Goal: Transaction & Acquisition: Purchase product/service

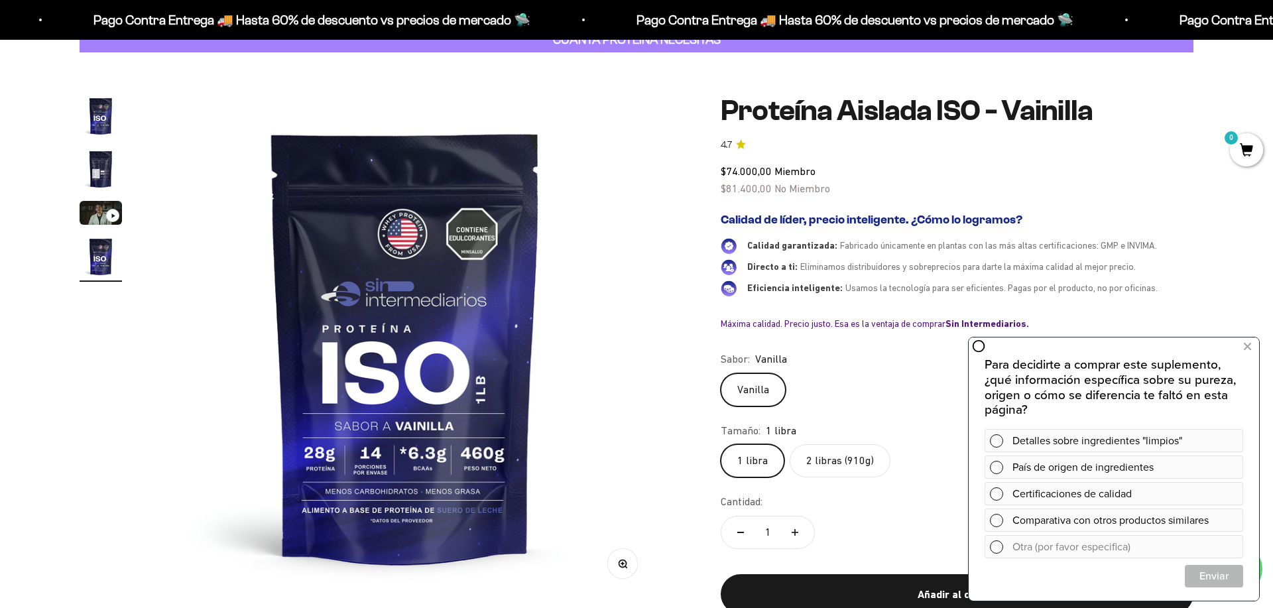
scroll to position [85, 0]
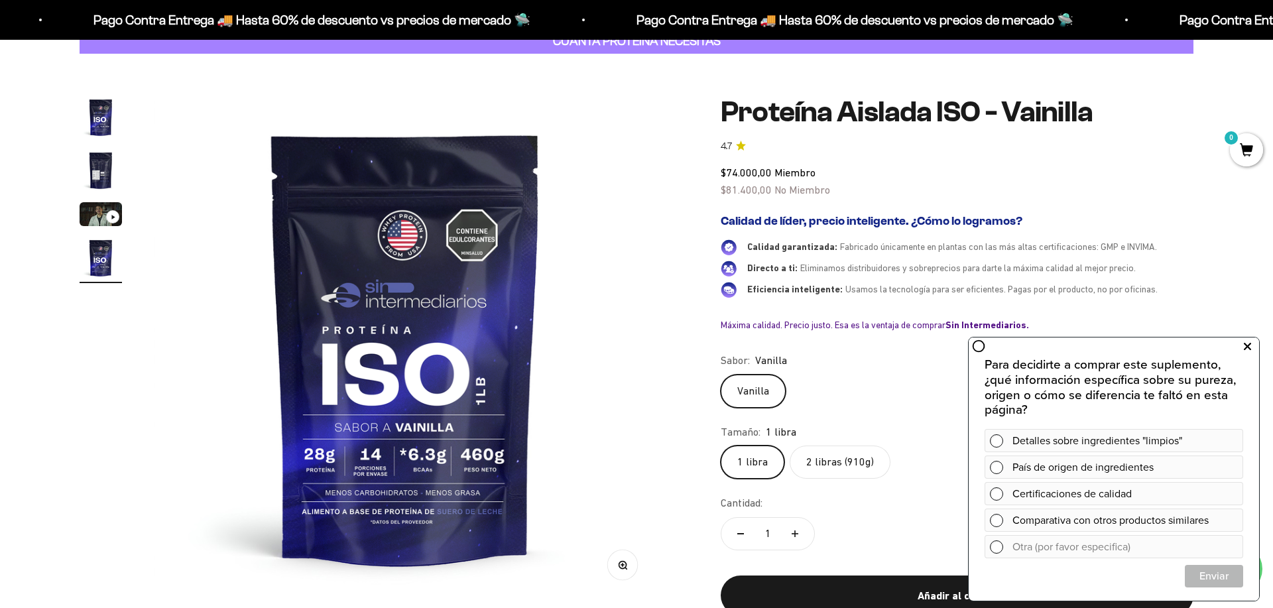
click at [1244, 345] on icon at bounding box center [1247, 346] width 7 height 17
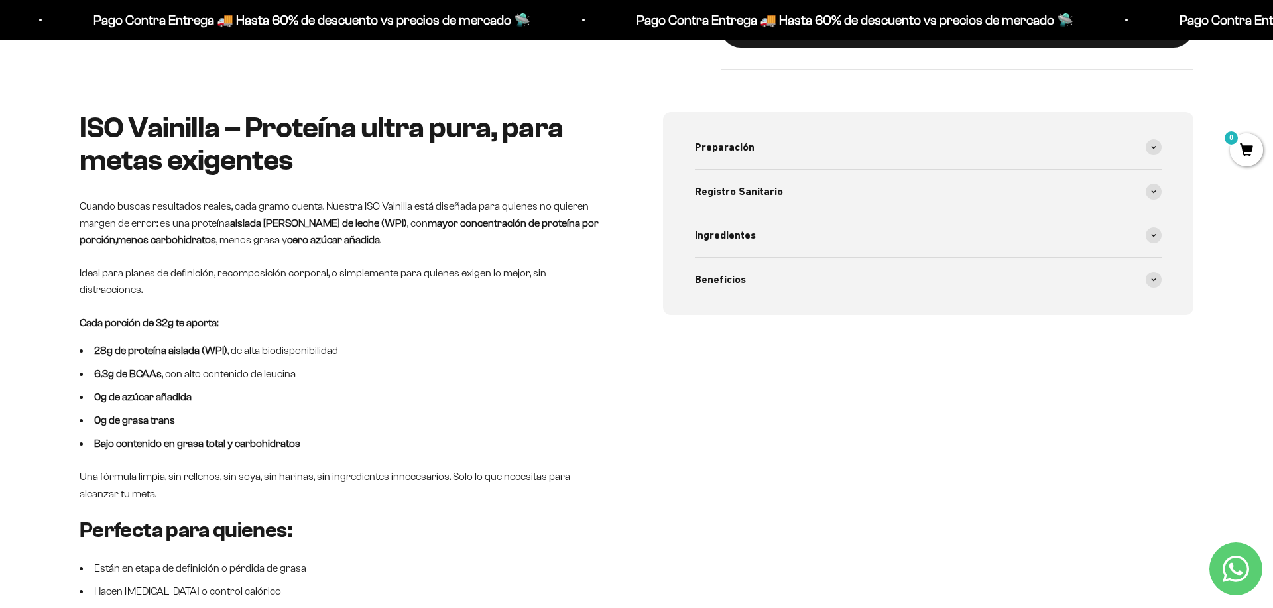
scroll to position [678, 0]
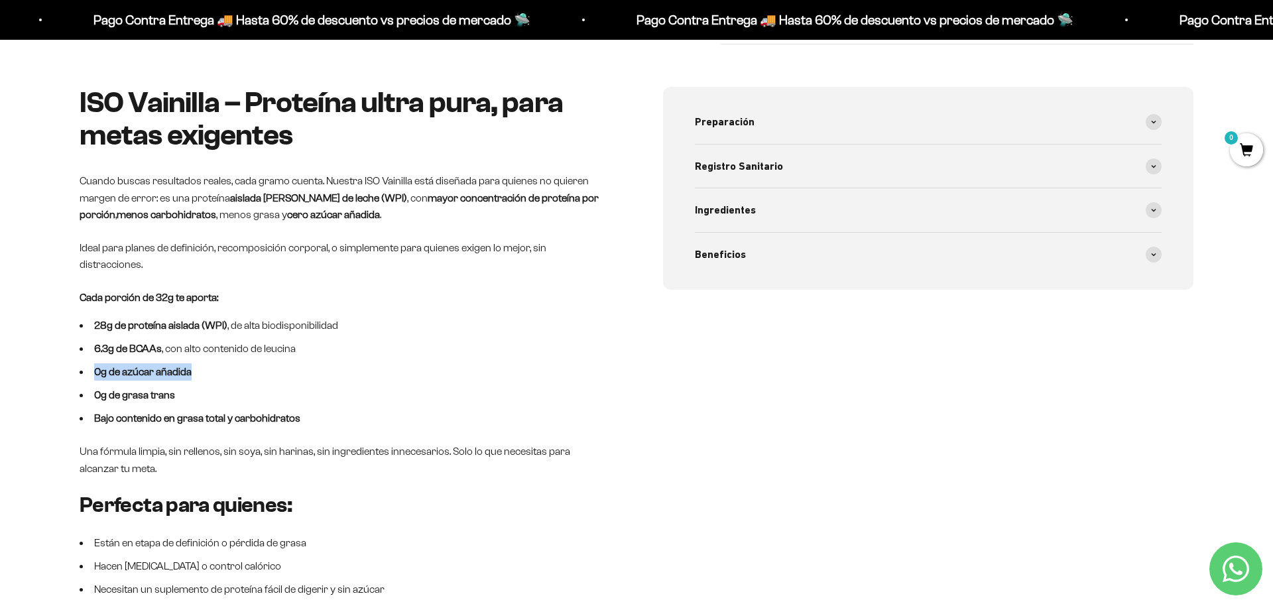
drag, startPoint x: 196, startPoint y: 355, endPoint x: 90, endPoint y: 350, distance: 105.5
click at [90, 363] on li "0g de azúcar añadida" at bounding box center [345, 371] width 530 height 17
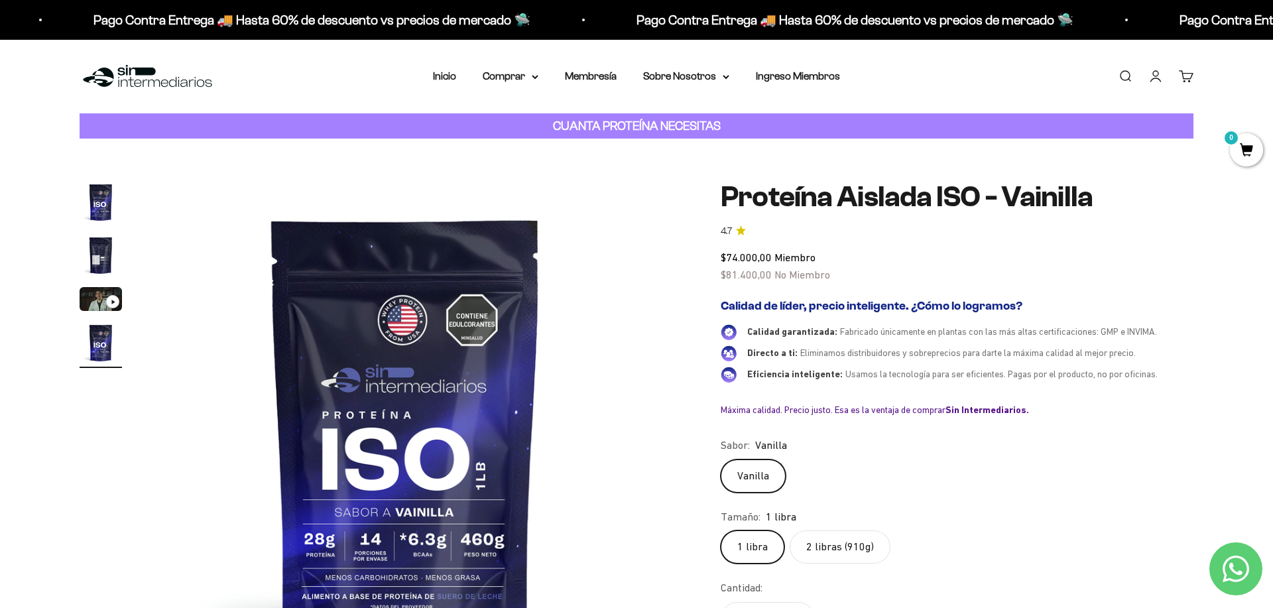
scroll to position [1, 0]
click at [148, 80] on img at bounding box center [148, 76] width 136 height 29
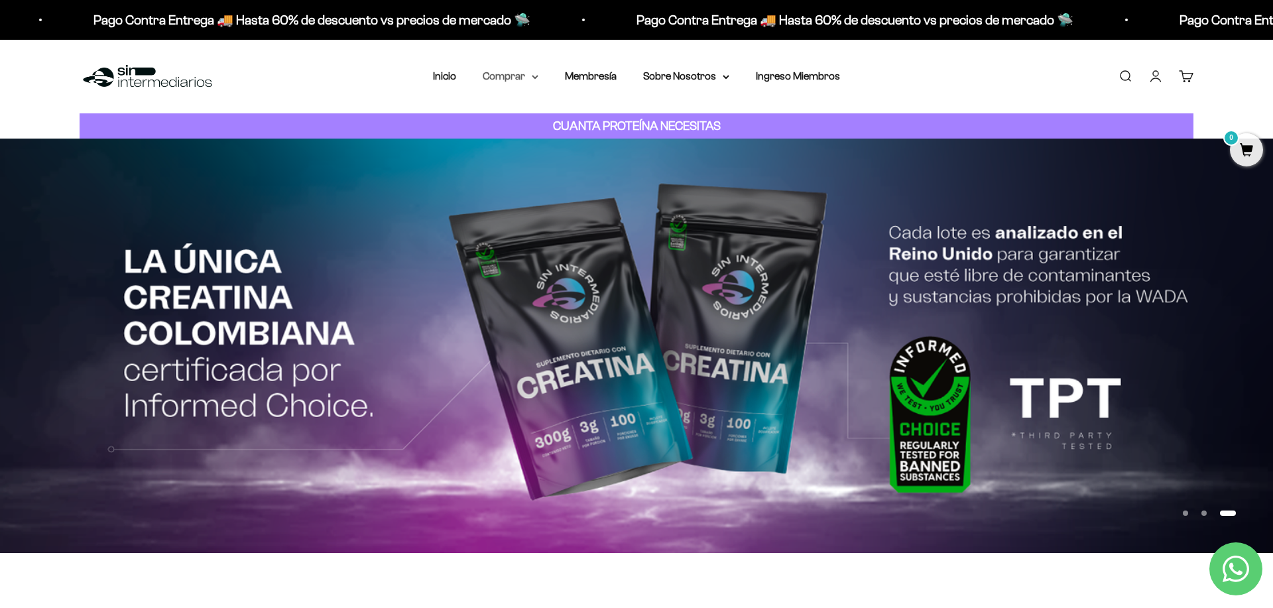
click at [531, 75] on summary "Comprar" at bounding box center [511, 76] width 56 height 17
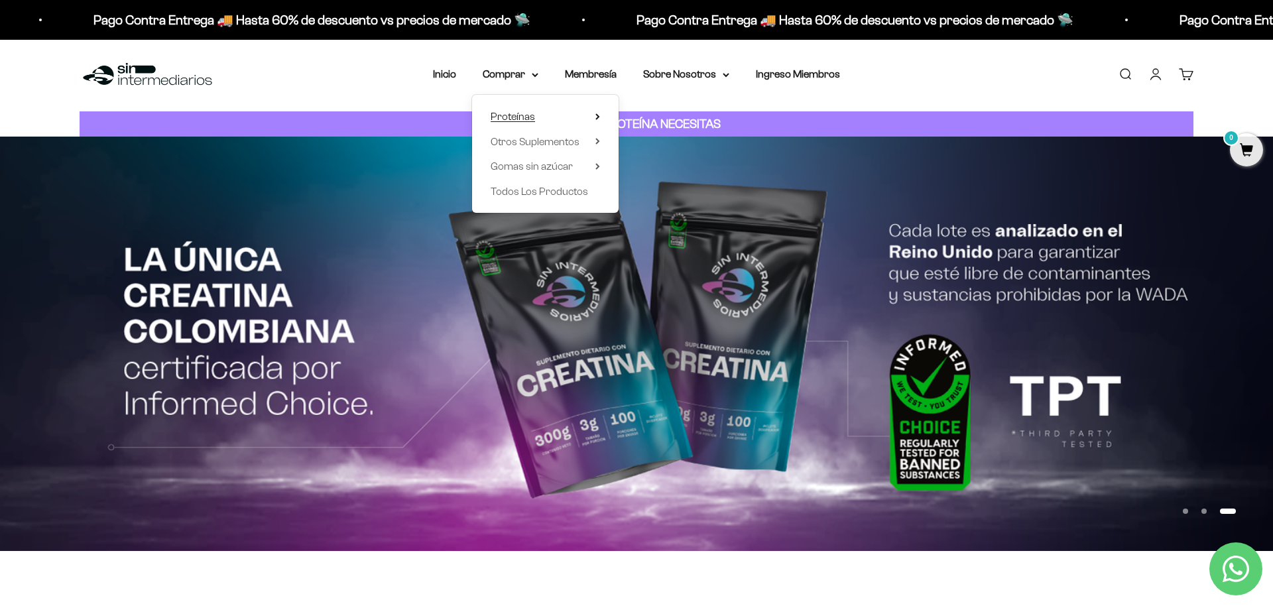
scroll to position [3, 0]
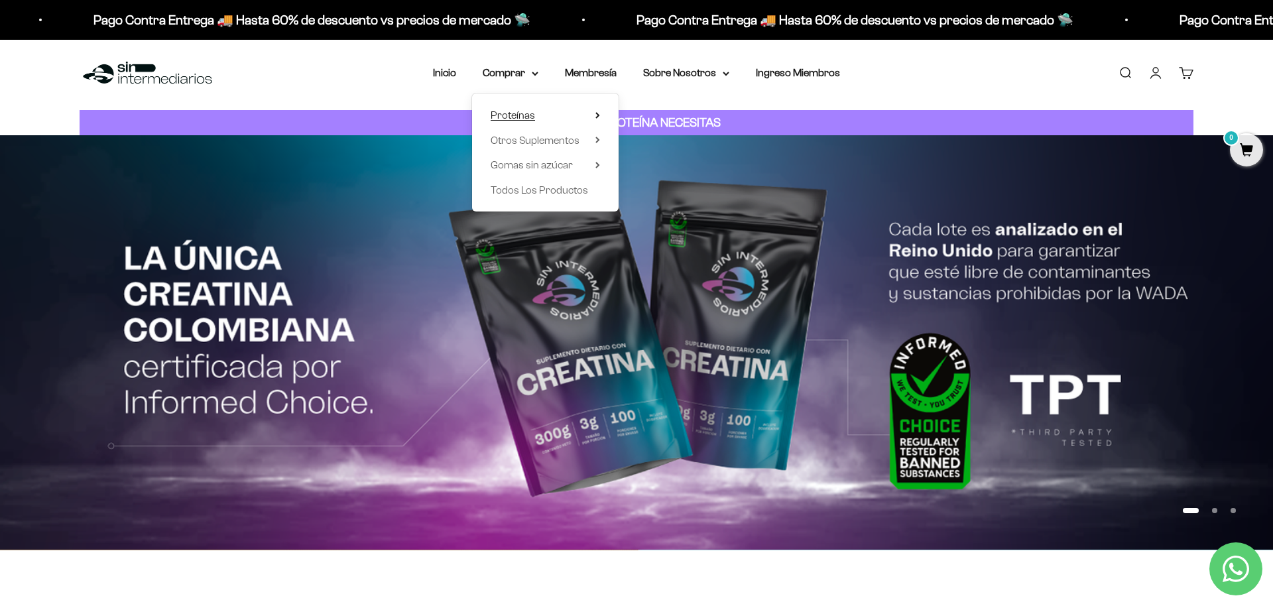
click at [524, 117] on span "Proteínas" at bounding box center [513, 114] width 44 height 11
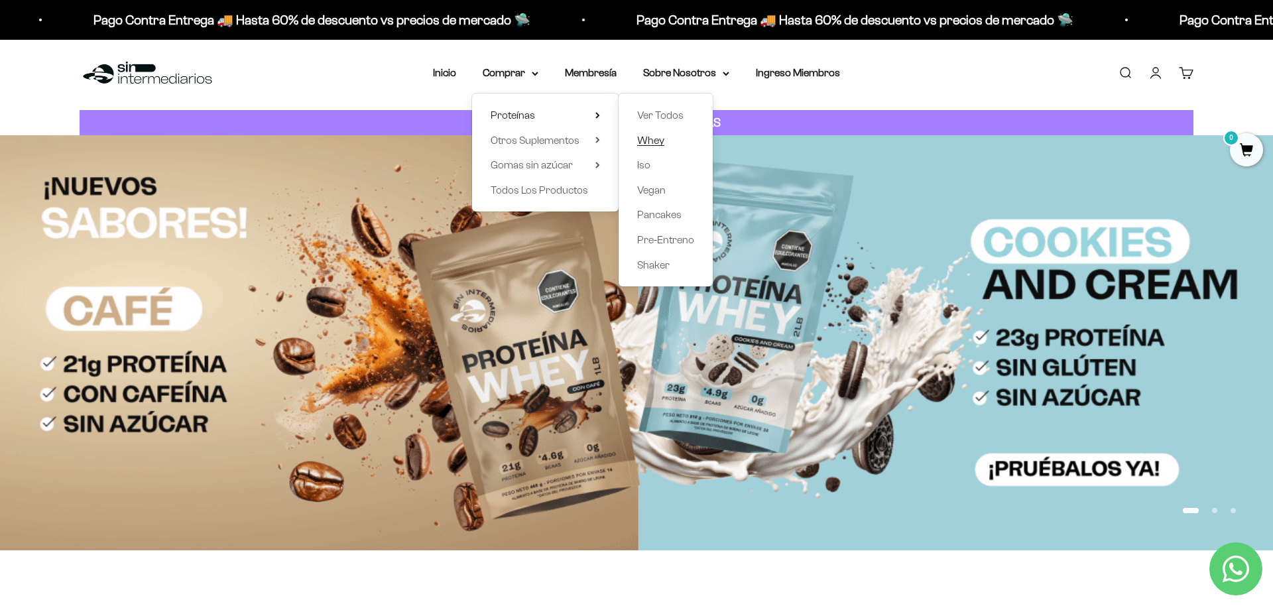
click at [648, 140] on span "Whey" at bounding box center [650, 140] width 27 height 11
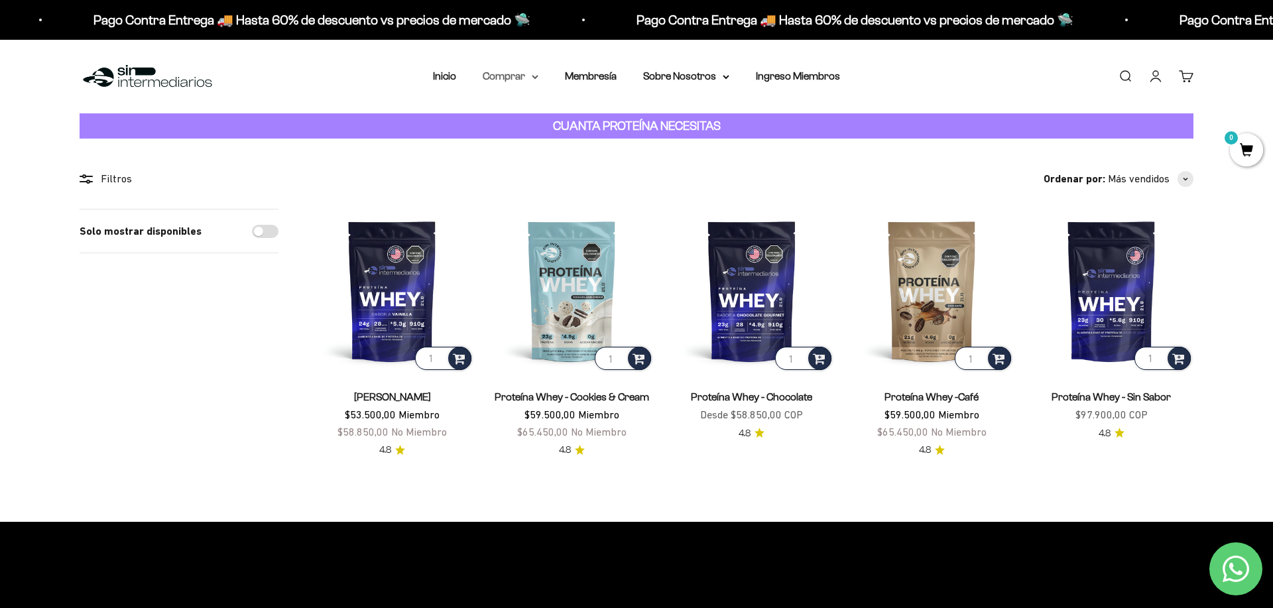
click at [520, 80] on summary "Comprar" at bounding box center [511, 76] width 56 height 17
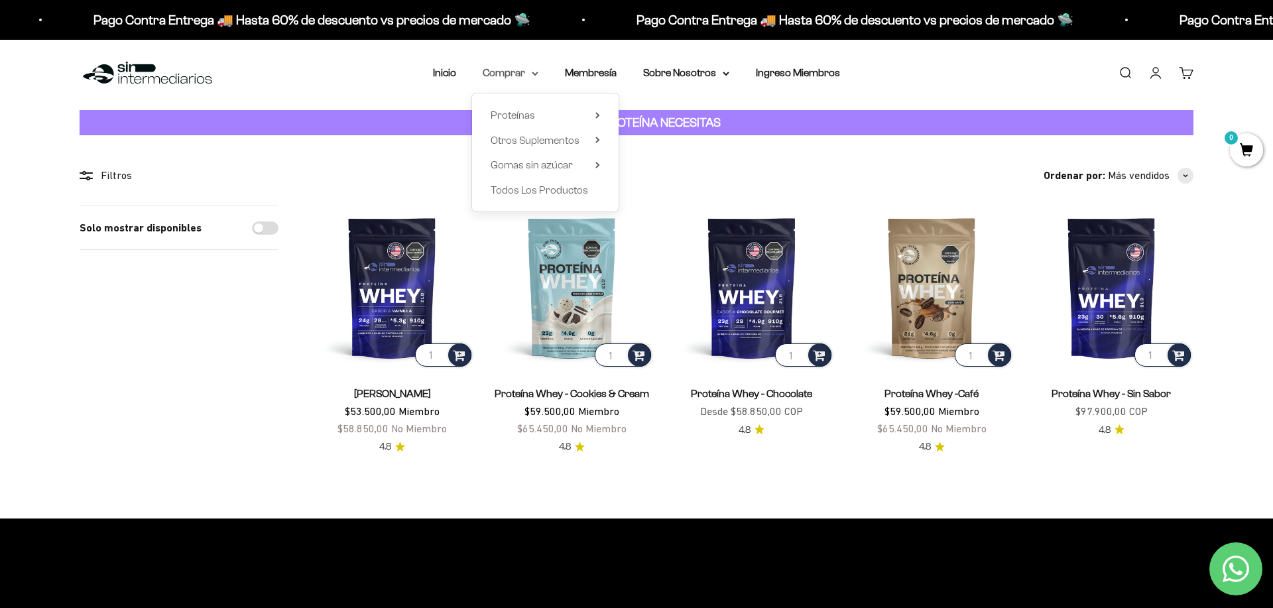
scroll to position [5, 0]
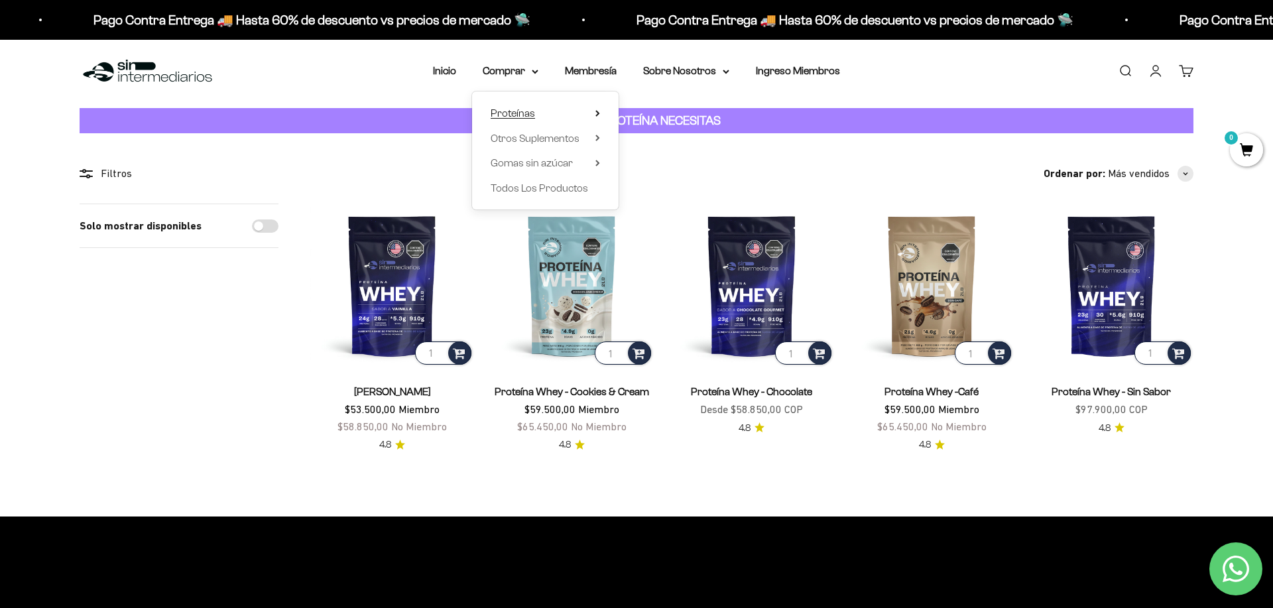
click at [589, 111] on summary "Proteínas" at bounding box center [545, 113] width 109 height 17
click at [661, 162] on link "Iso" at bounding box center [665, 162] width 57 height 17
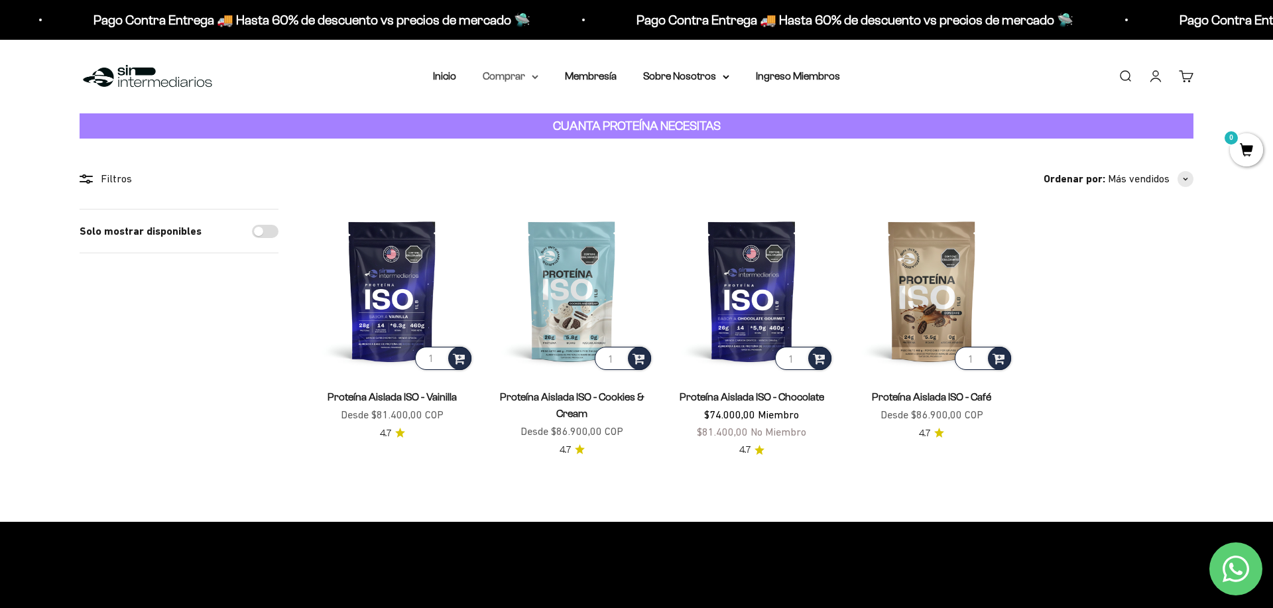
click at [535, 79] on icon at bounding box center [535, 77] width 7 height 5
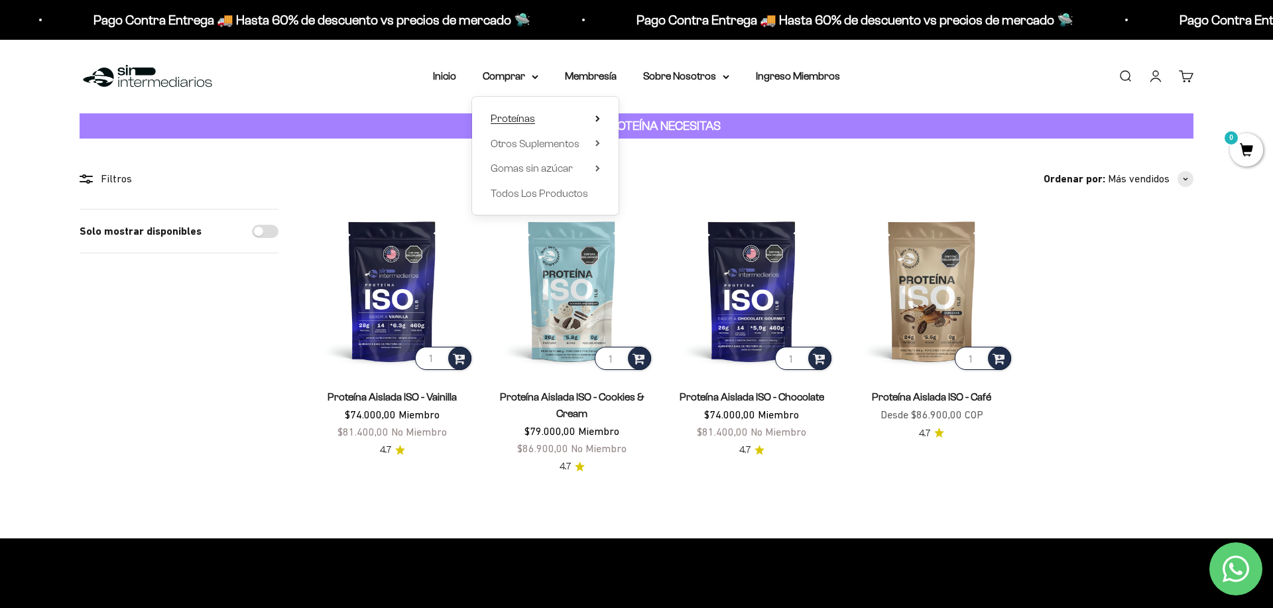
click at [593, 117] on summary "Proteínas" at bounding box center [545, 118] width 109 height 17
click at [668, 219] on span "Pancakes" at bounding box center [659, 217] width 44 height 11
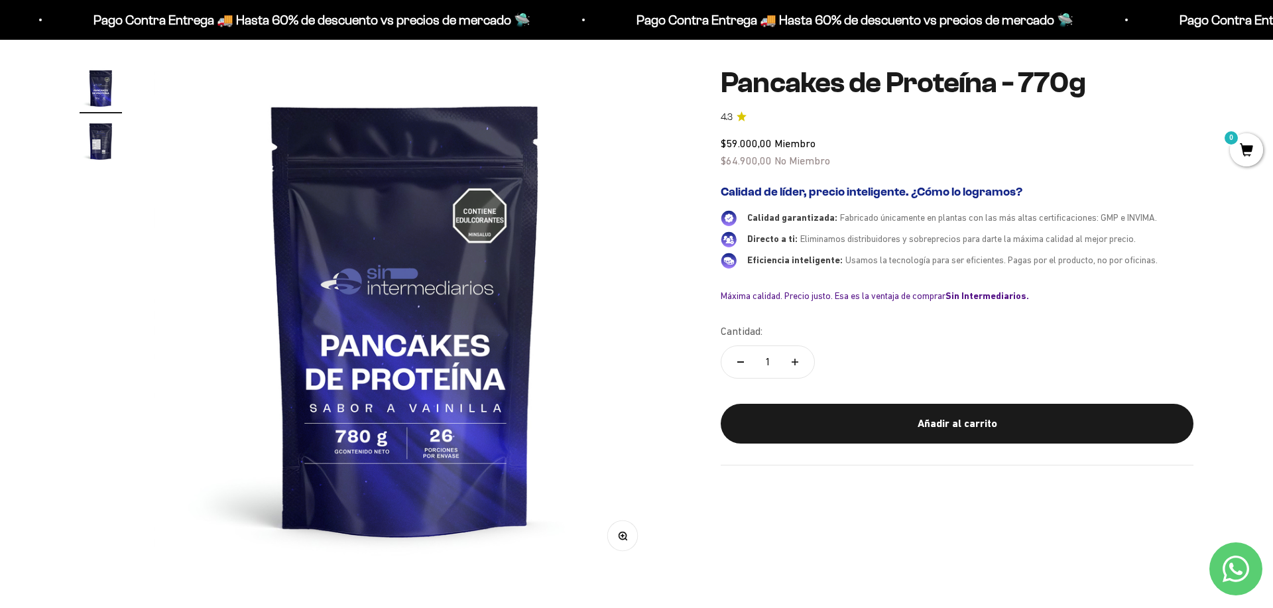
scroll to position [113, 0]
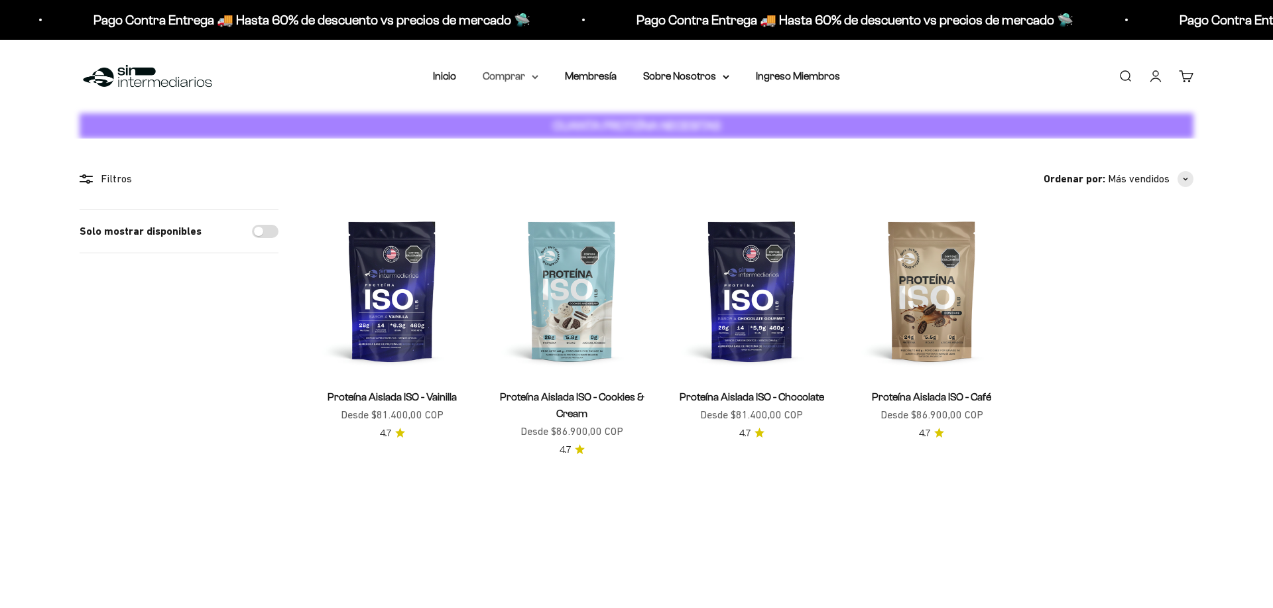
click at [526, 73] on summary "Comprar" at bounding box center [511, 76] width 56 height 17
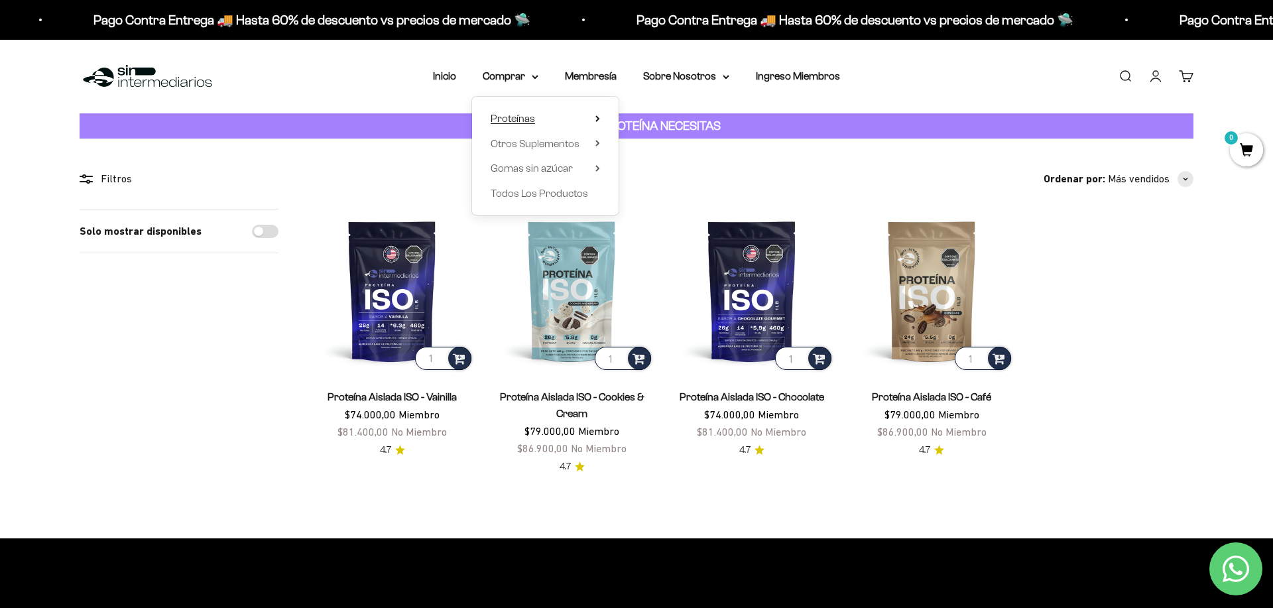
click at [597, 118] on icon at bounding box center [597, 118] width 5 height 7
click at [653, 168] on link "Iso" at bounding box center [665, 168] width 57 height 17
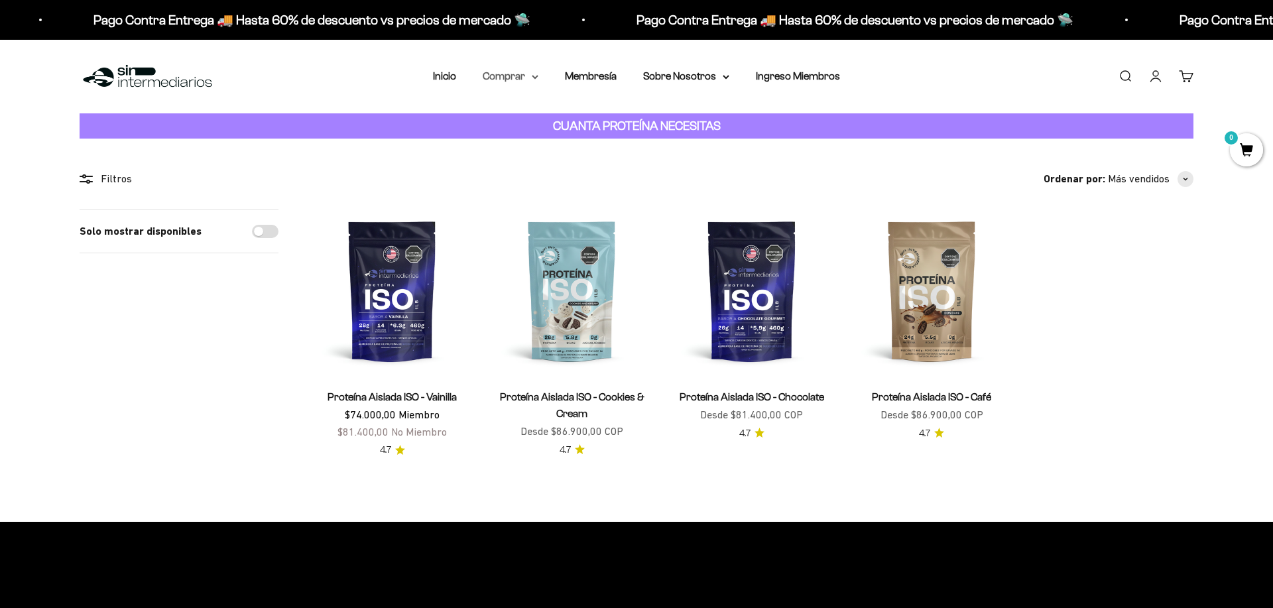
click at [532, 81] on summary "Comprar" at bounding box center [511, 76] width 56 height 17
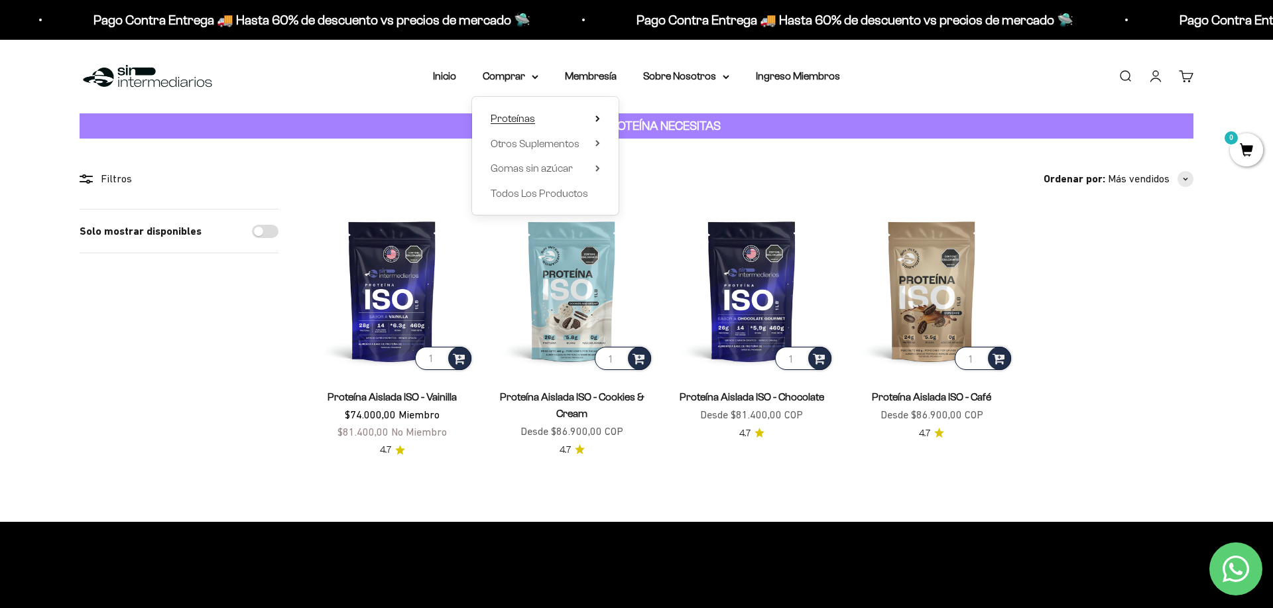
click at [591, 119] on summary "Proteínas" at bounding box center [545, 118] width 109 height 17
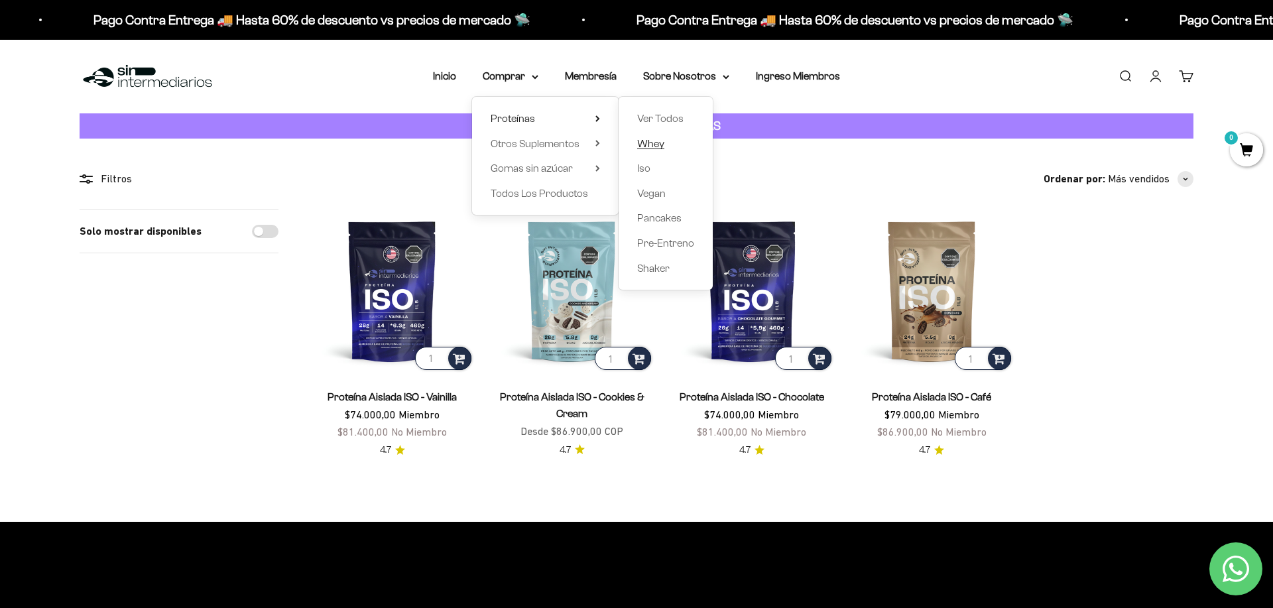
click at [663, 144] on span "Whey" at bounding box center [650, 143] width 27 height 11
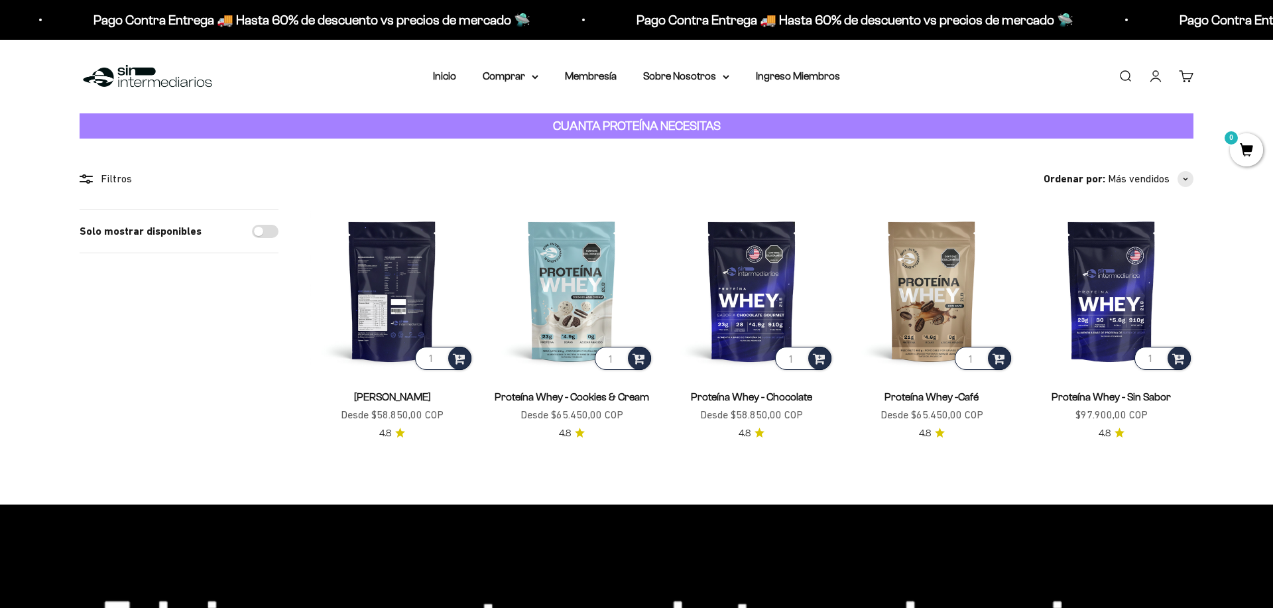
click at [398, 288] on img at bounding box center [392, 291] width 164 height 164
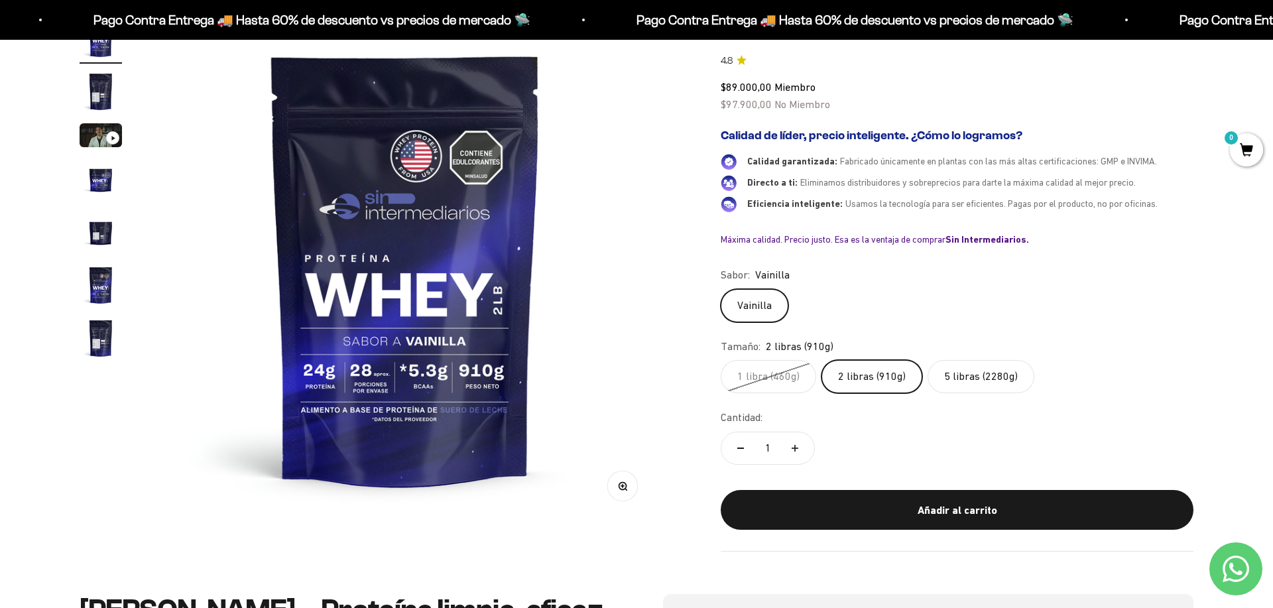
scroll to position [165, 0]
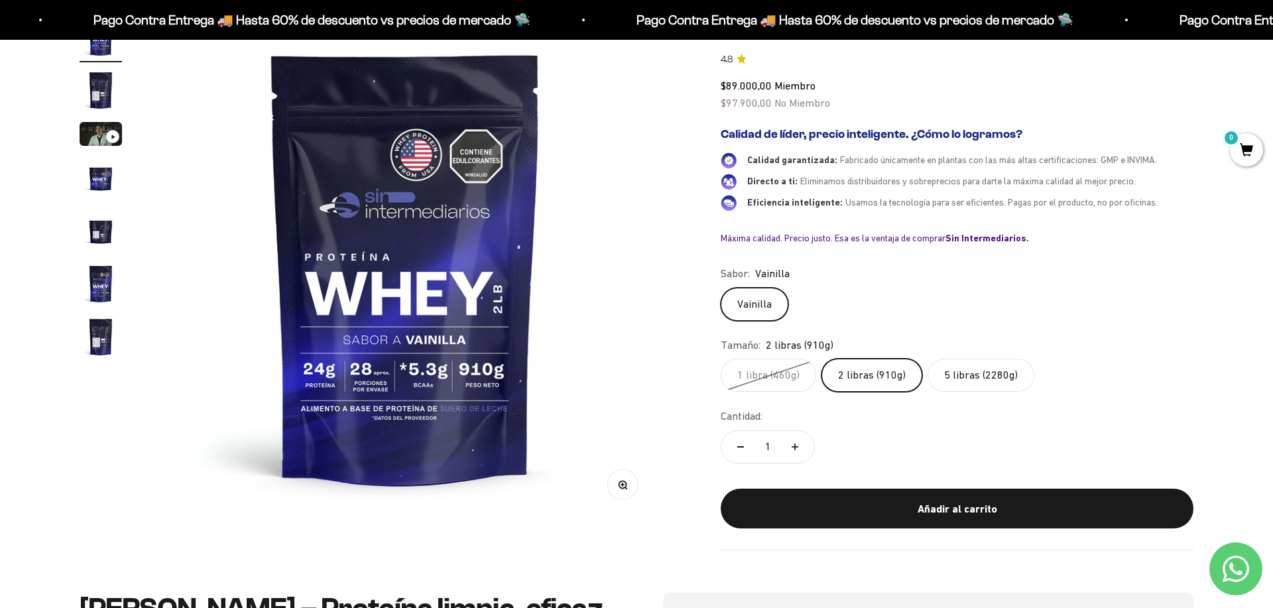
click at [1003, 377] on label "5 libras (2280g)" at bounding box center [981, 375] width 107 height 33
click at [721, 359] on input "5 libras (2280g)" at bounding box center [720, 358] width 1 height 1
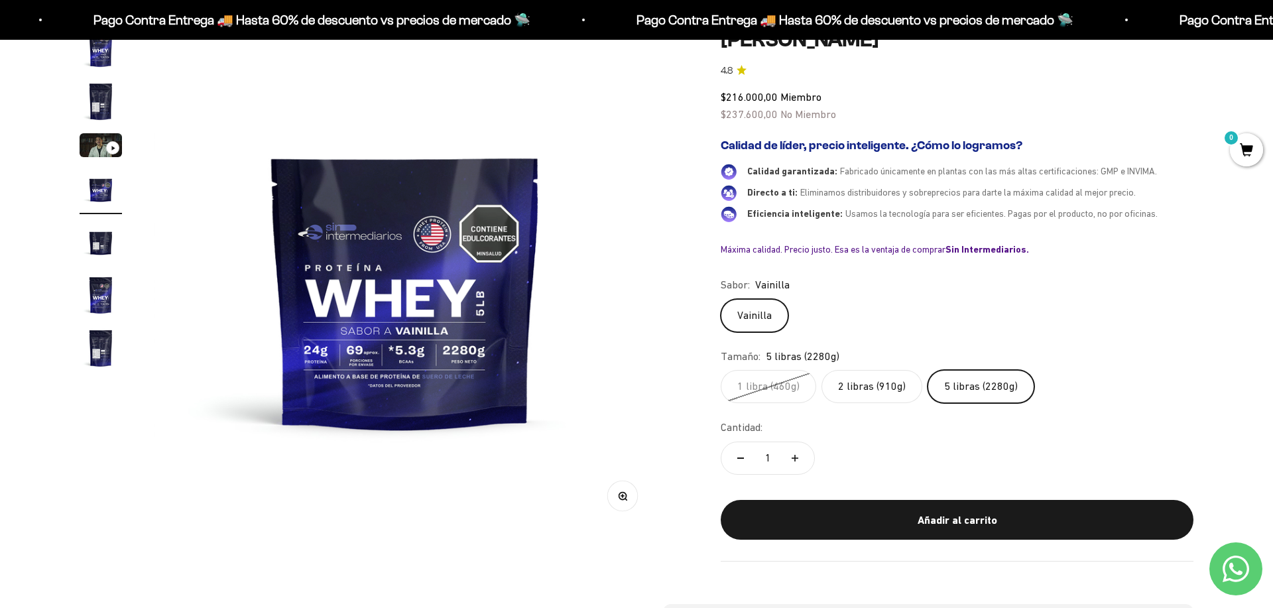
scroll to position [156, 0]
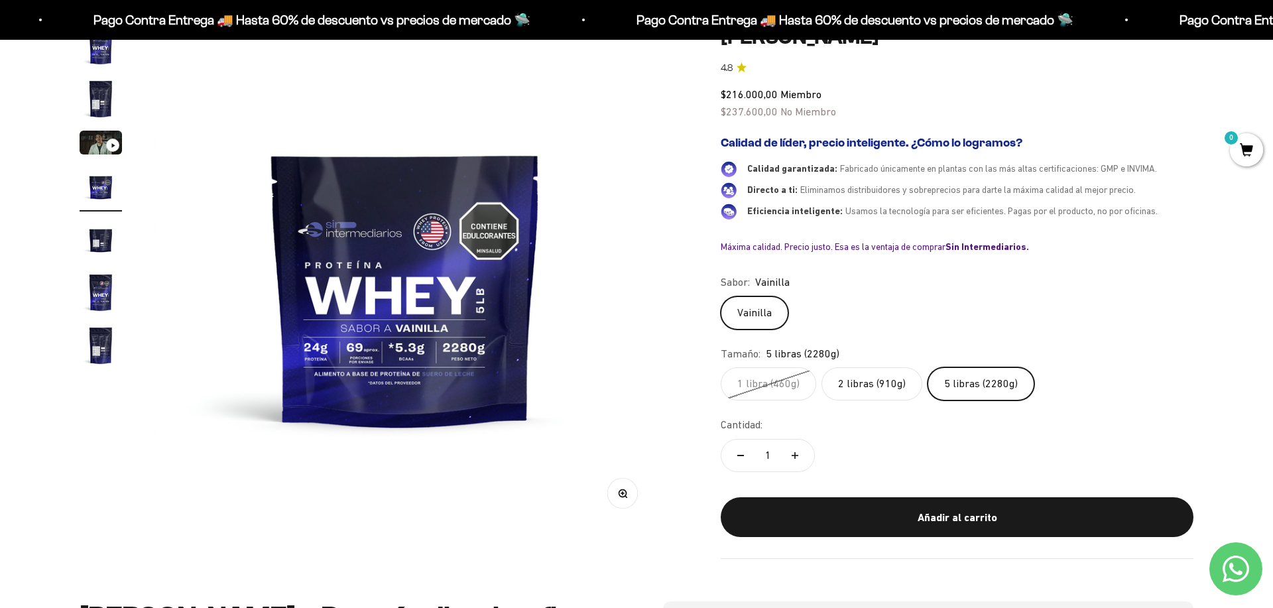
click at [94, 189] on img "Ir al artículo 4" at bounding box center [101, 186] width 42 height 42
click at [106, 188] on img "Ir al artículo 4" at bounding box center [101, 186] width 42 height 42
click at [95, 139] on img "Ir al artículo 3" at bounding box center [101, 143] width 42 height 24
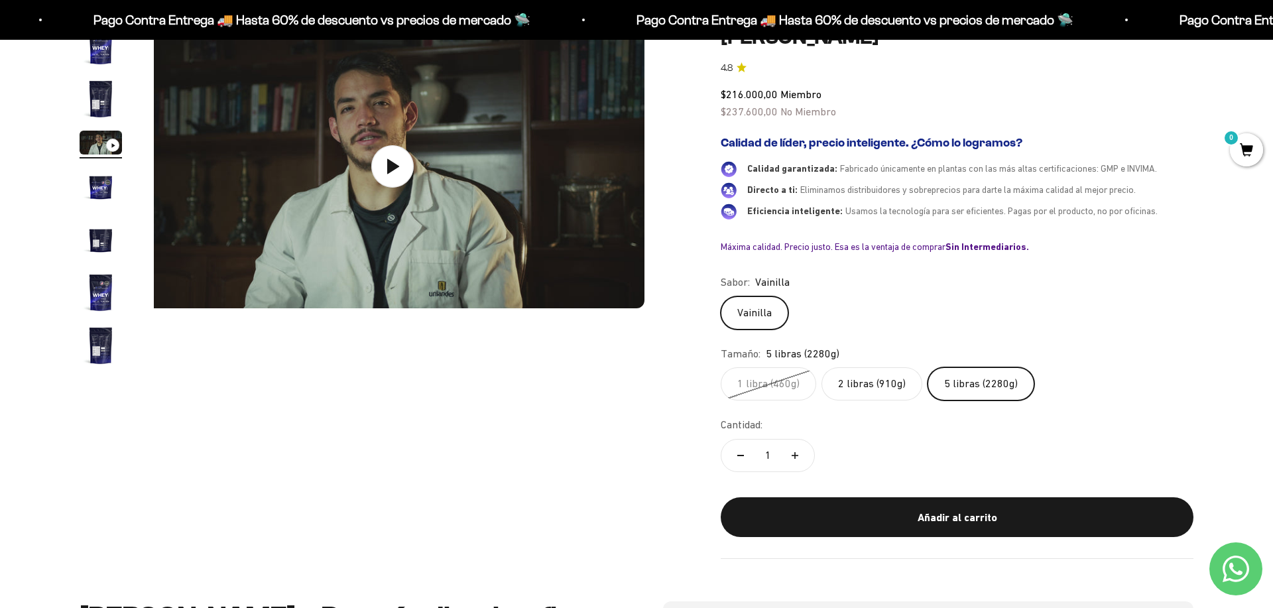
scroll to position [0, 1038]
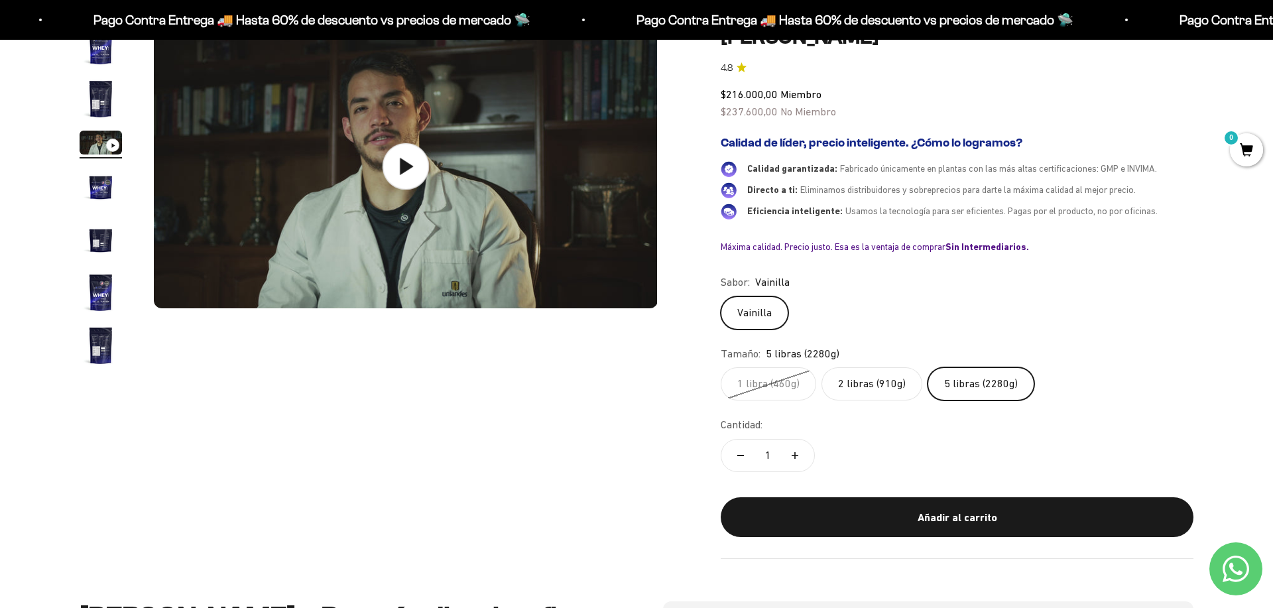
click at [408, 164] on icon at bounding box center [406, 166] width 13 height 17
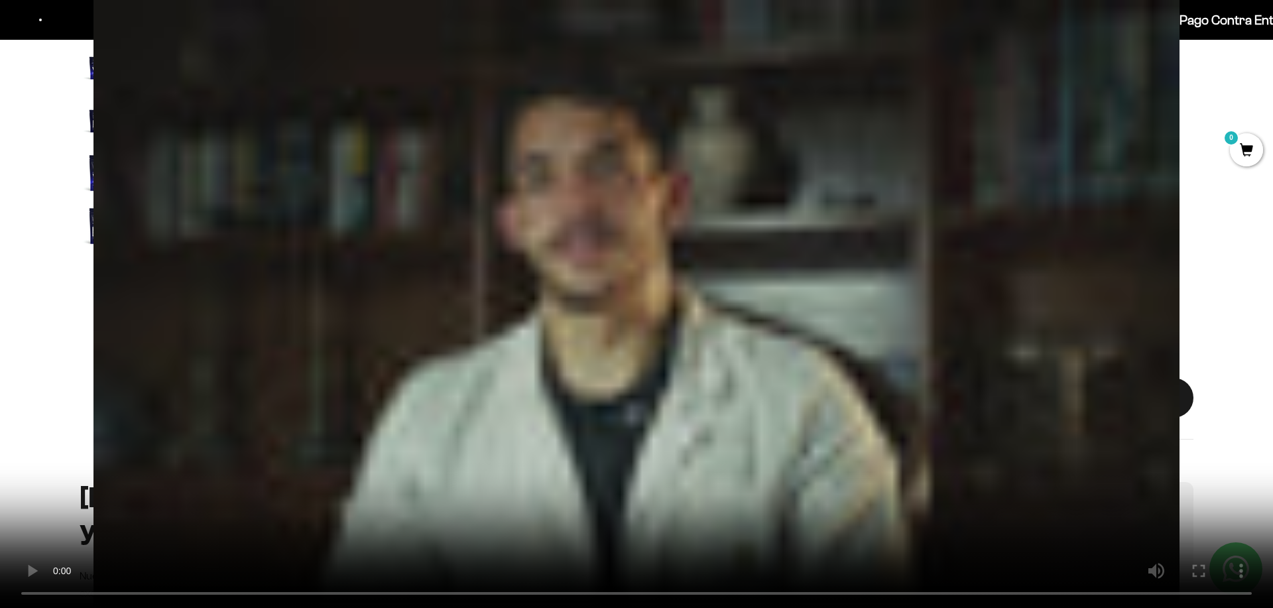
scroll to position [0, 0]
